Goal: Information Seeking & Learning: Learn about a topic

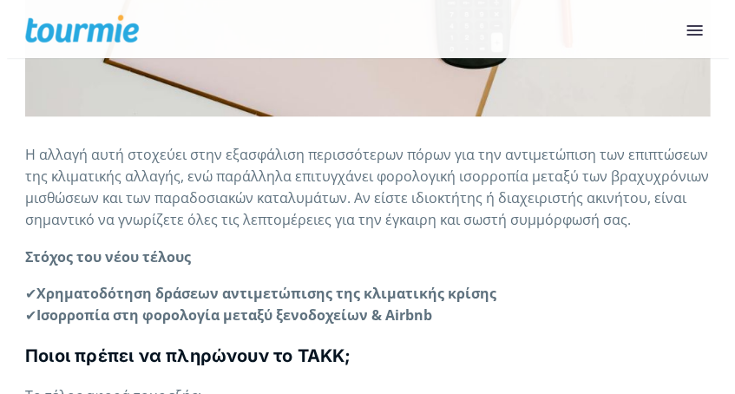
scroll to position [1091, 0]
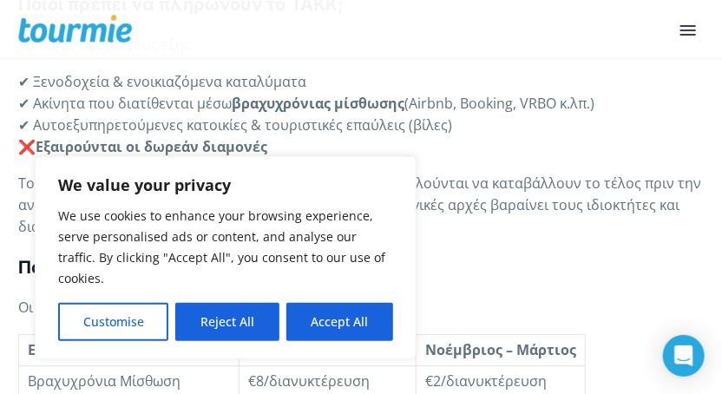
scroll to position [1359, 0]
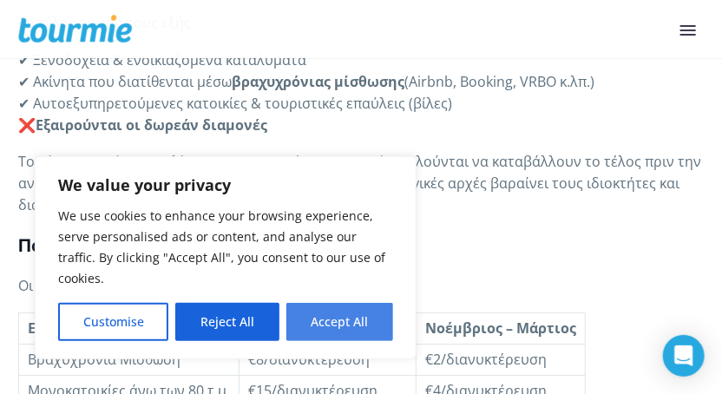
click at [339, 318] on button "Accept All" at bounding box center [339, 322] width 107 height 38
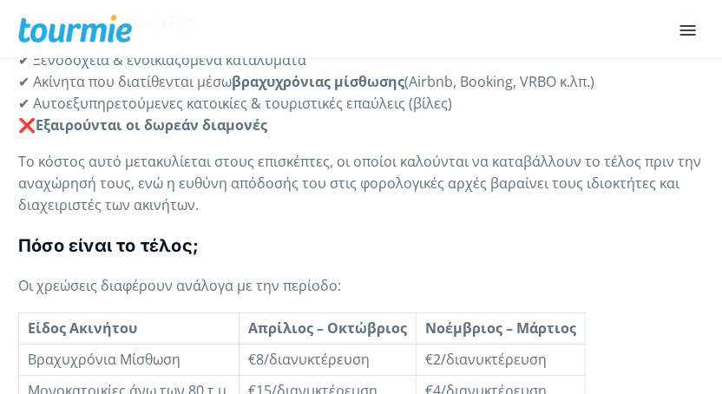
checkbox input "true"
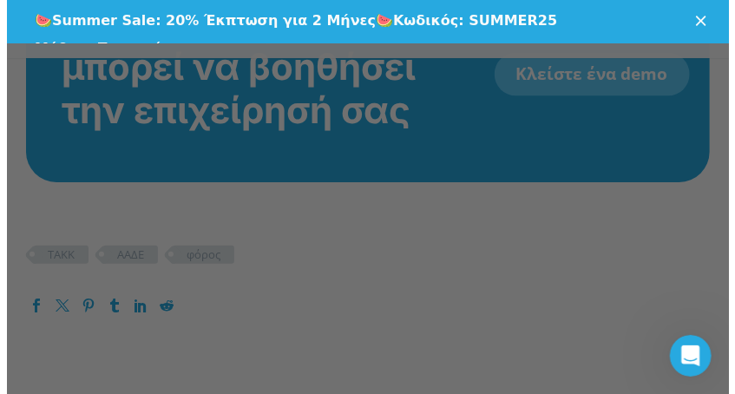
scroll to position [2688, 0]
